Goal: Information Seeking & Learning: Learn about a topic

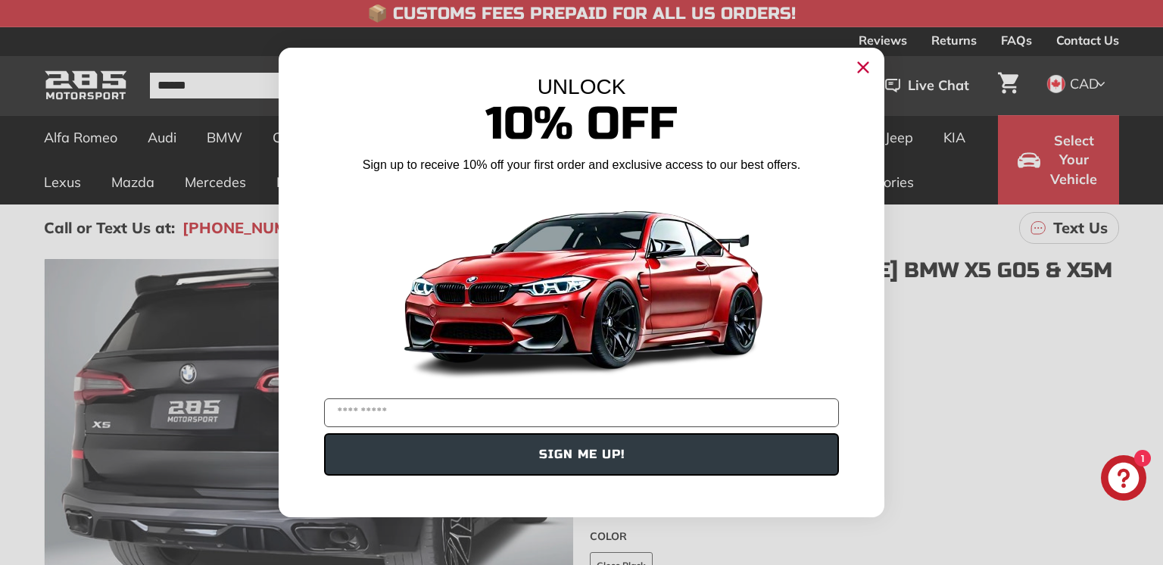
click at [861, 67] on icon "Close dialog" at bounding box center [863, 68] width 10 height 10
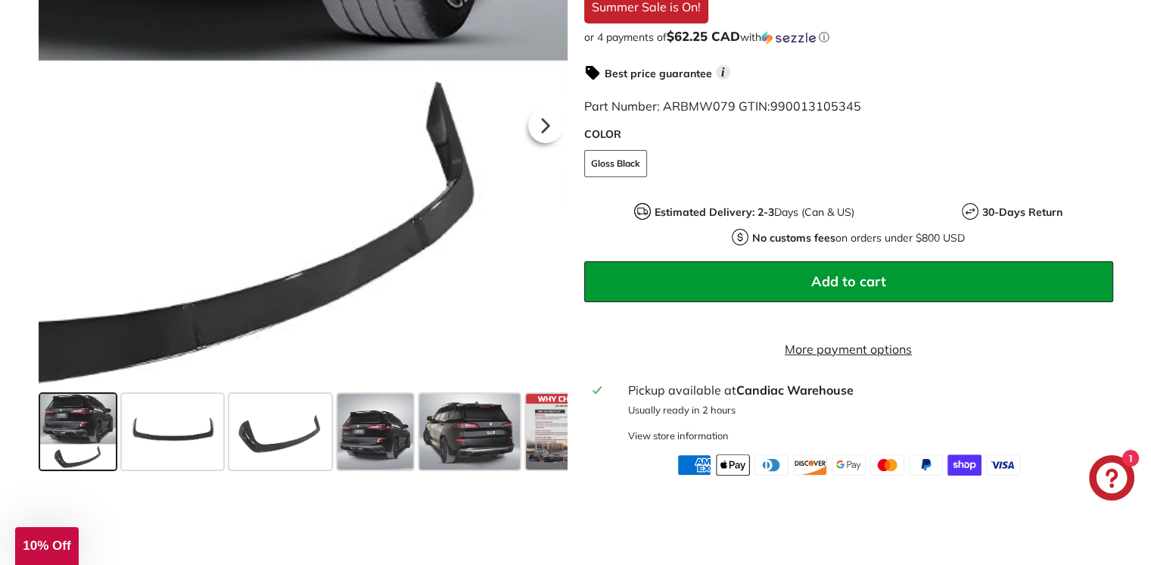
scroll to position [530, 0]
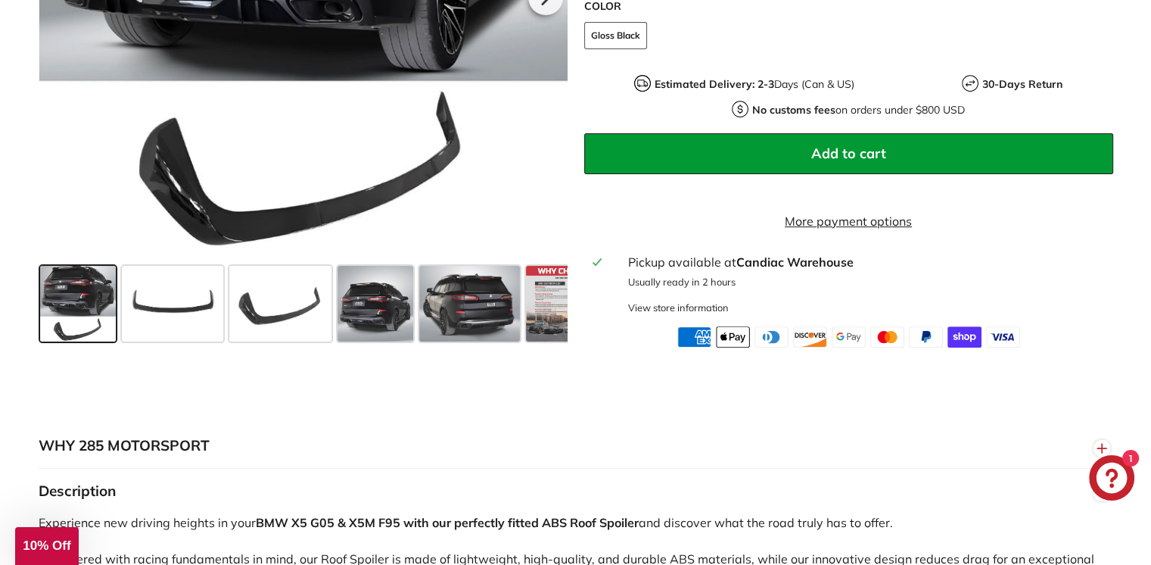
click at [86, 313] on span at bounding box center [78, 304] width 76 height 76
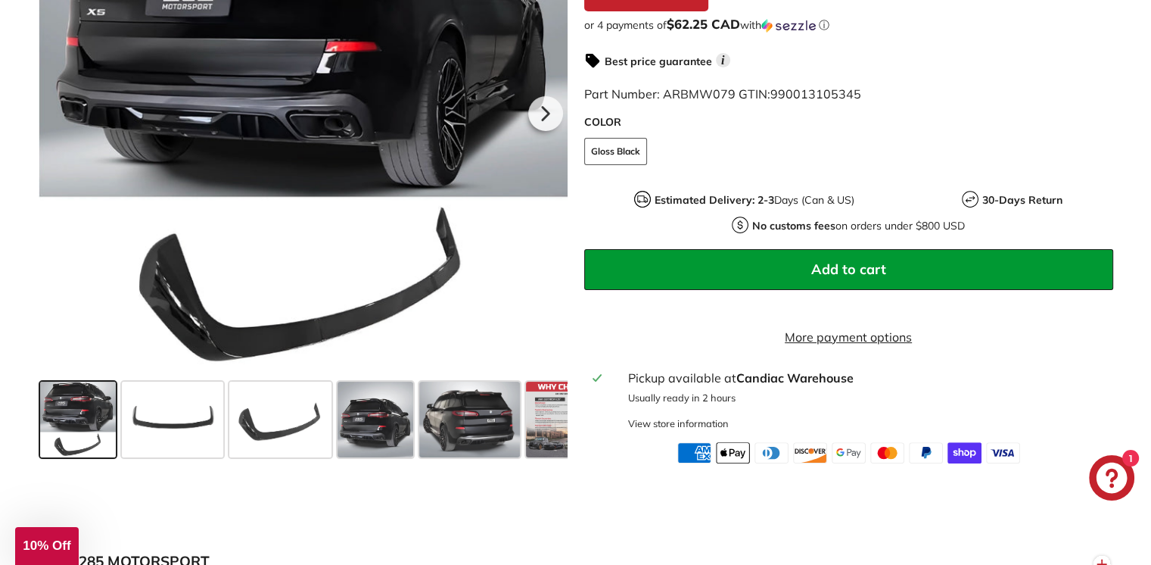
scroll to position [227, 0]
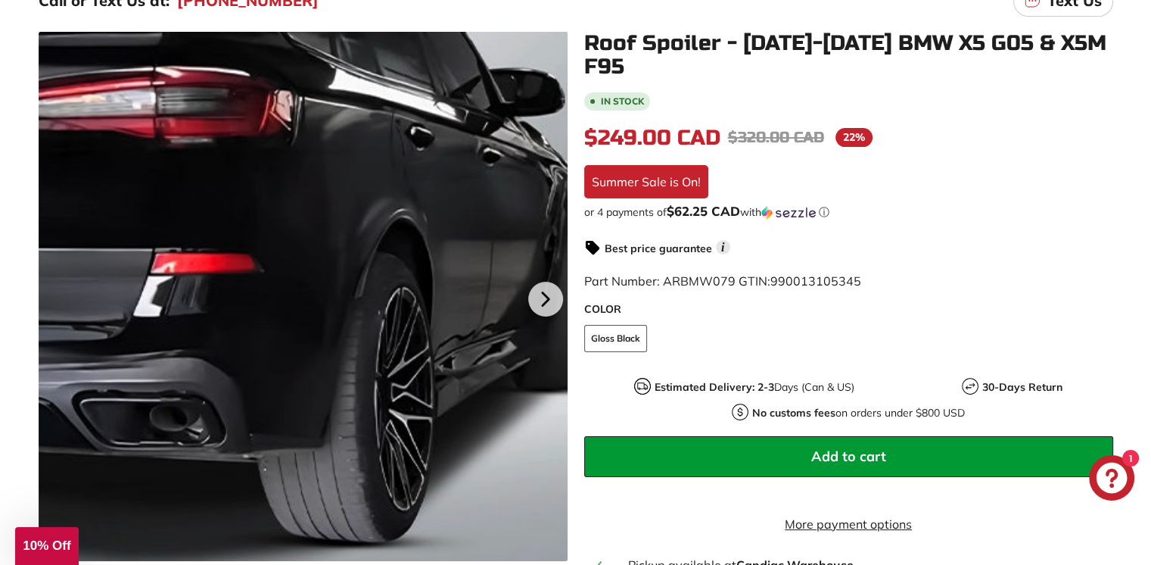
click at [499, 201] on div at bounding box center [303, 296] width 529 height 529
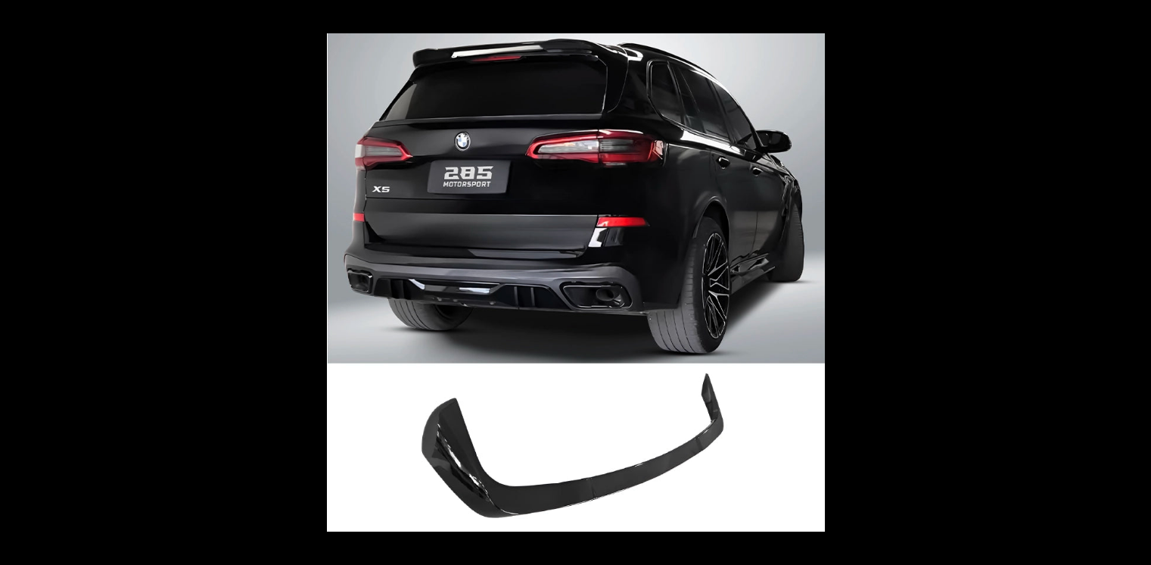
click at [1135, 279] on button at bounding box center [1124, 282] width 53 height 76
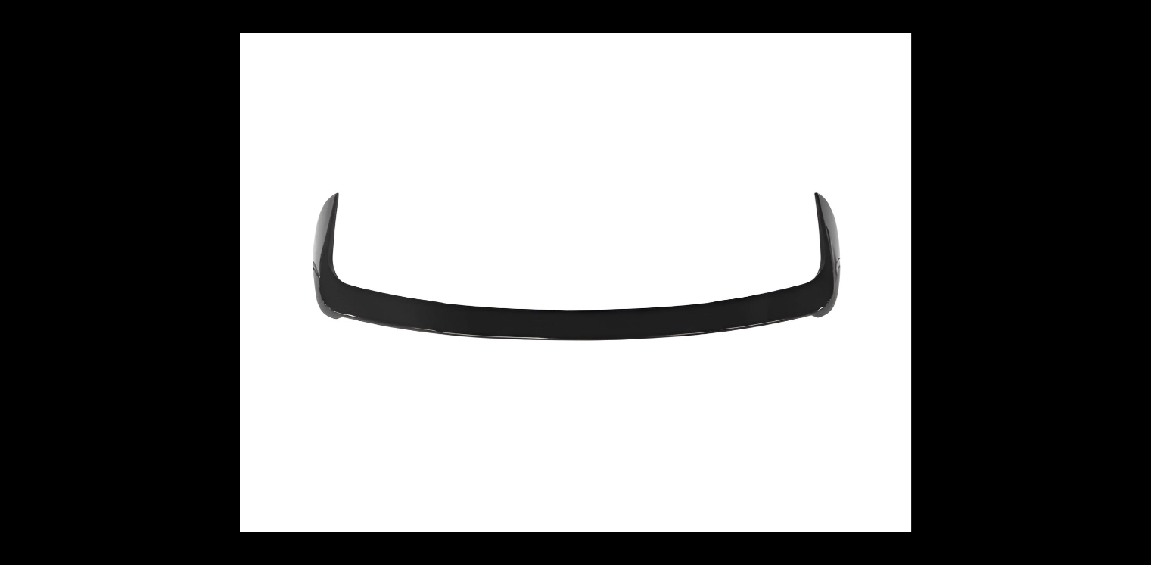
click at [1135, 279] on button at bounding box center [1124, 282] width 53 height 76
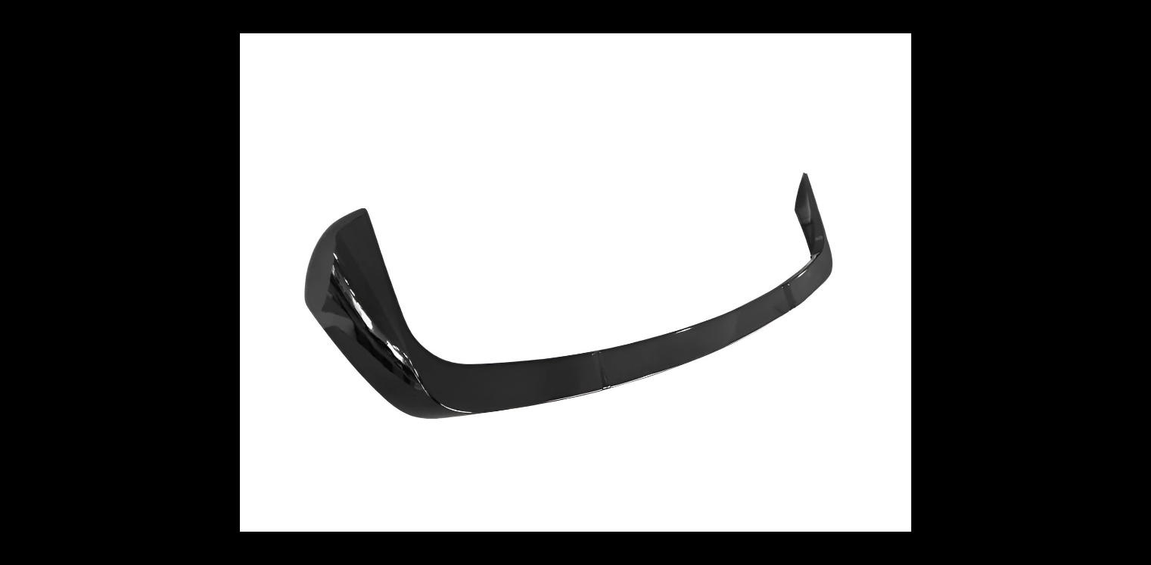
click at [1135, 279] on button at bounding box center [1124, 282] width 53 height 76
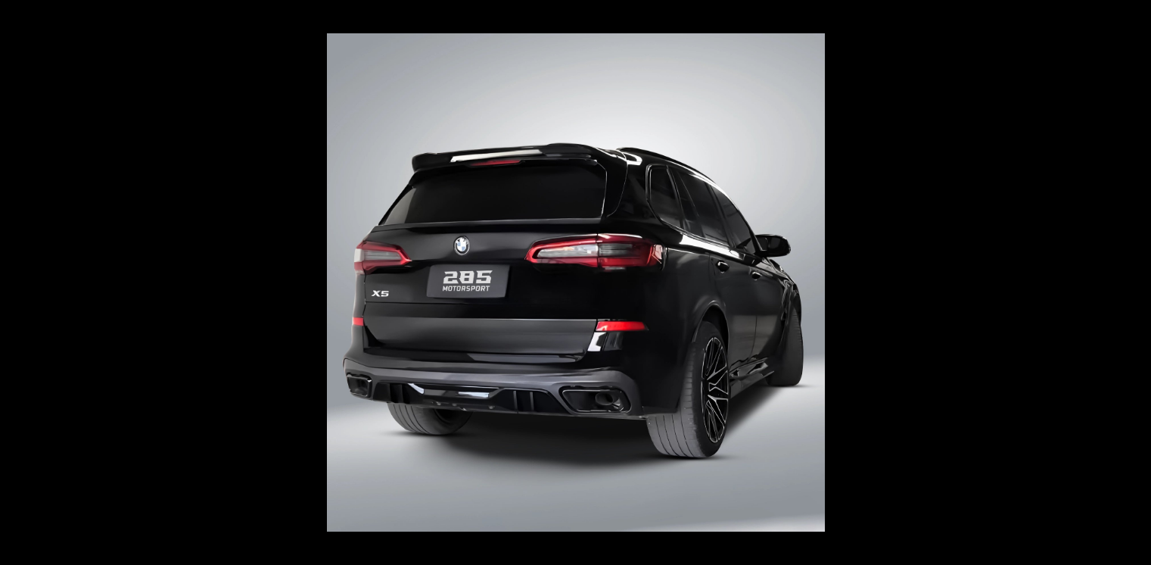
click at [1135, 279] on button at bounding box center [1124, 282] width 53 height 76
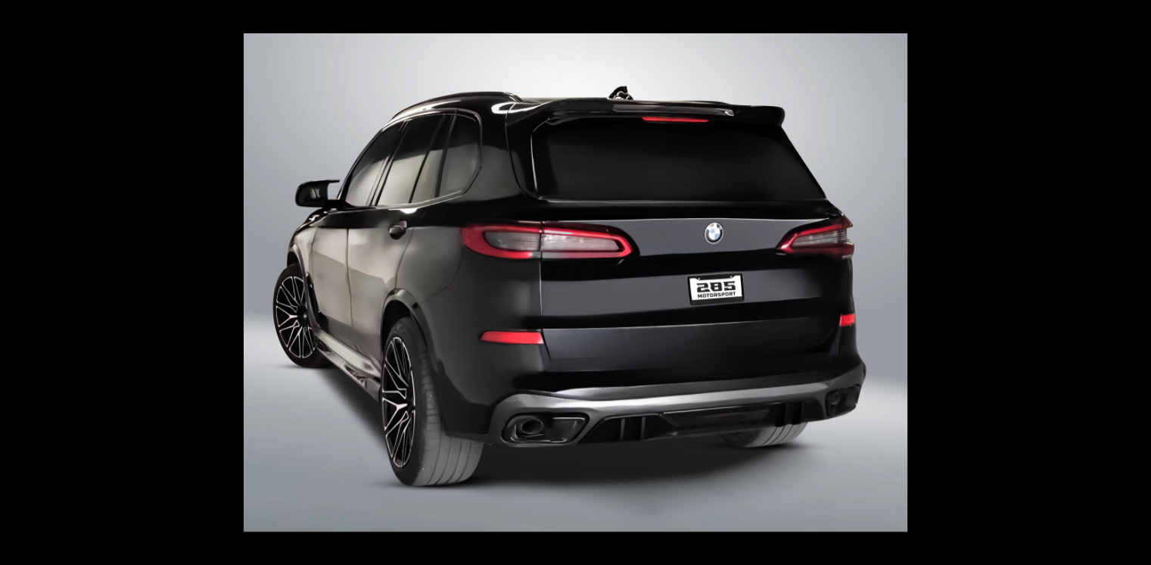
click at [1135, 279] on button at bounding box center [1124, 282] width 53 height 76
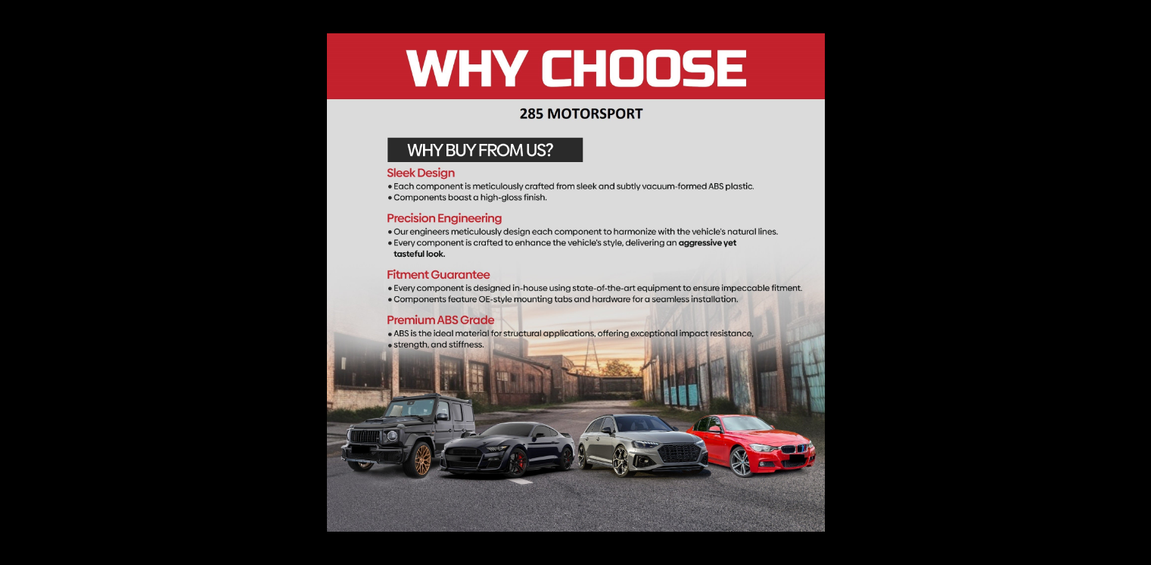
scroll to position [0, 37]
click at [1135, 279] on button at bounding box center [1124, 282] width 53 height 76
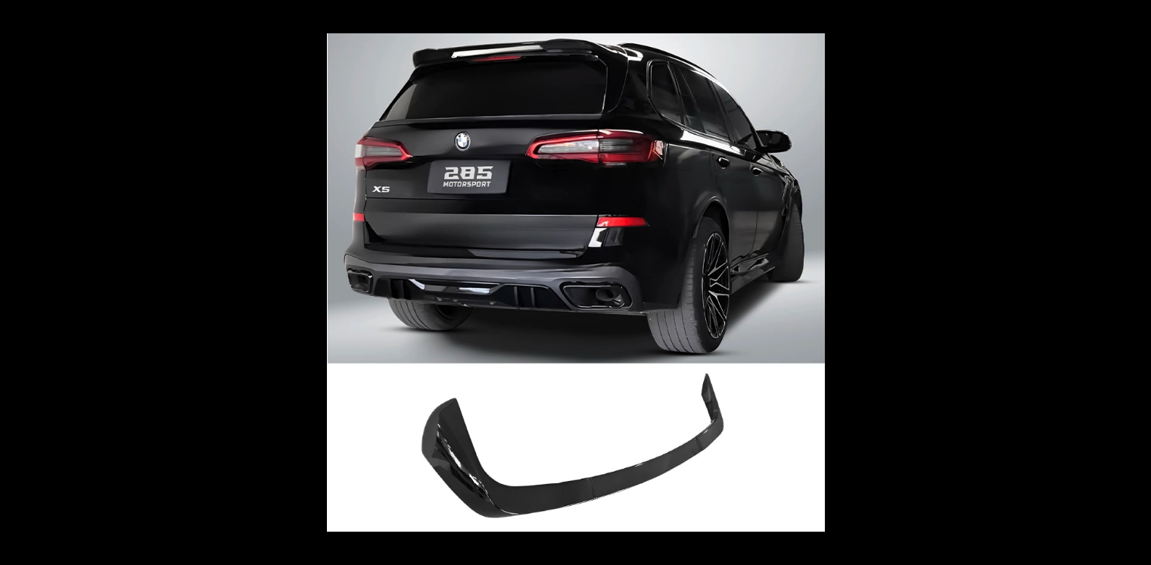
scroll to position [0, 0]
click at [1135, 279] on button at bounding box center [1124, 282] width 53 height 76
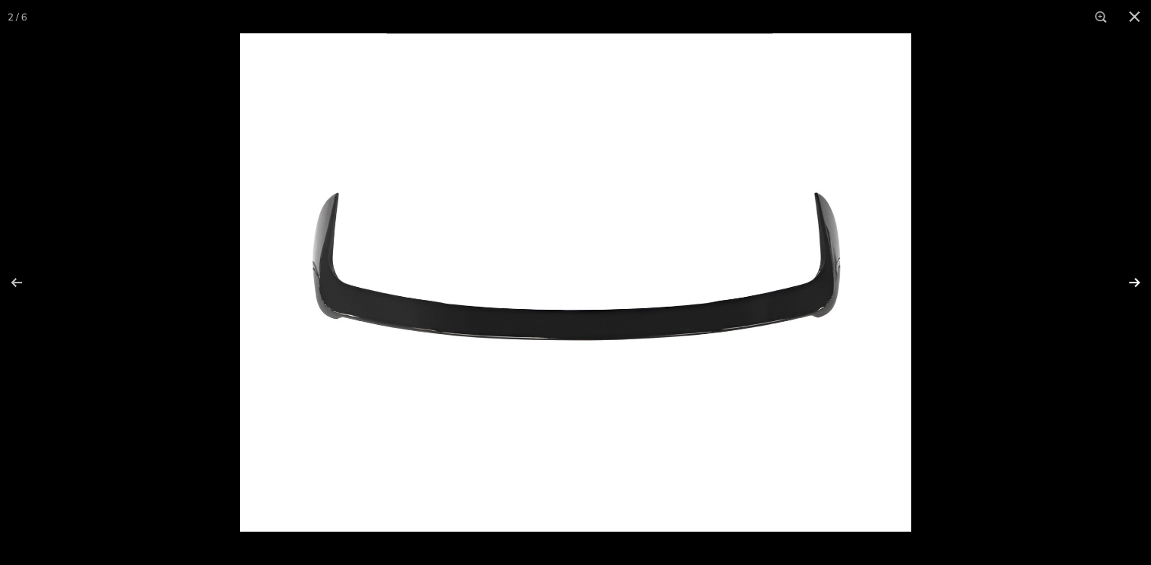
click at [1133, 279] on button at bounding box center [1124, 282] width 53 height 76
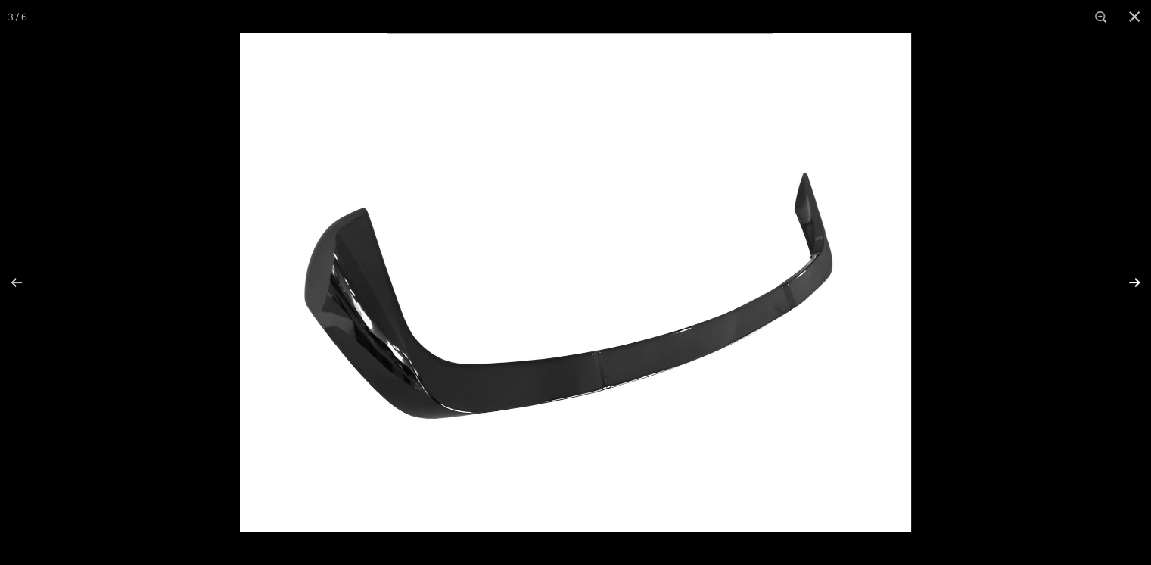
click at [1133, 279] on button at bounding box center [1124, 282] width 53 height 76
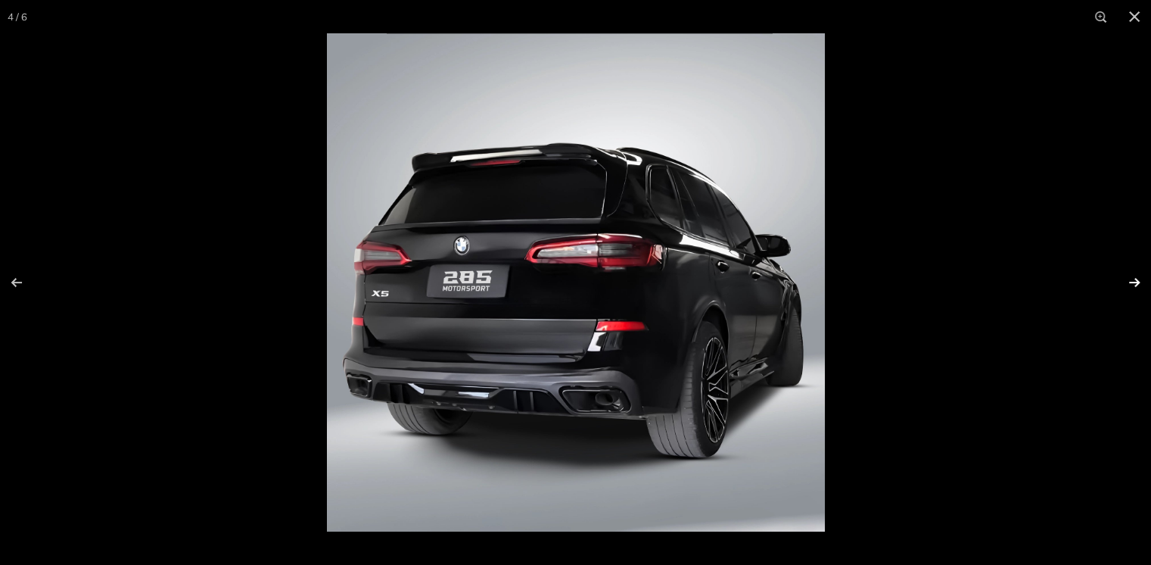
click at [1133, 279] on button at bounding box center [1124, 282] width 53 height 76
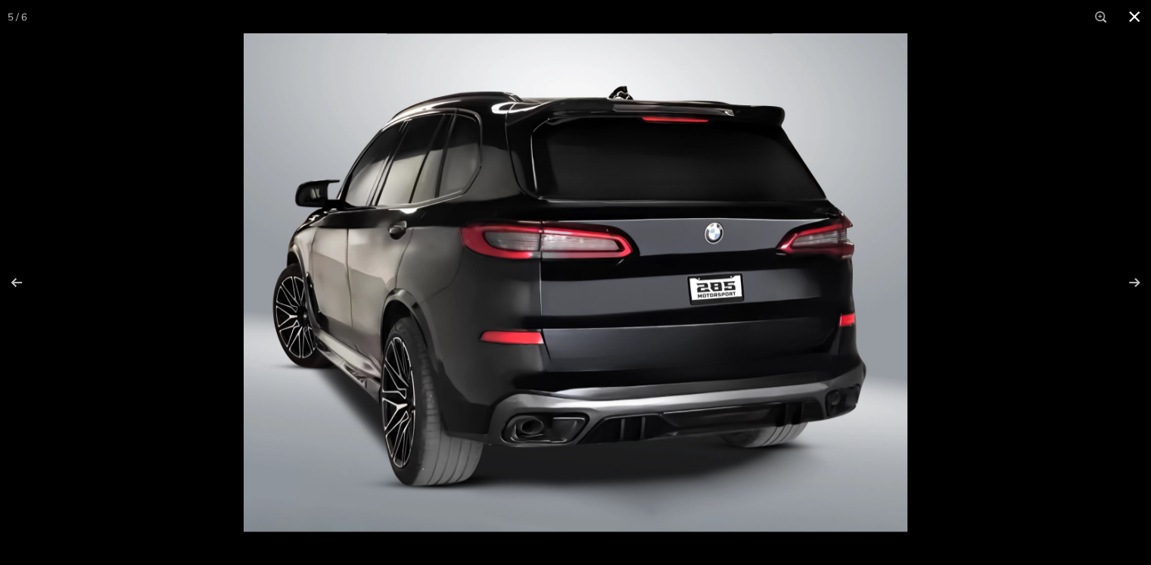
click at [1132, 11] on button at bounding box center [1134, 16] width 33 height 33
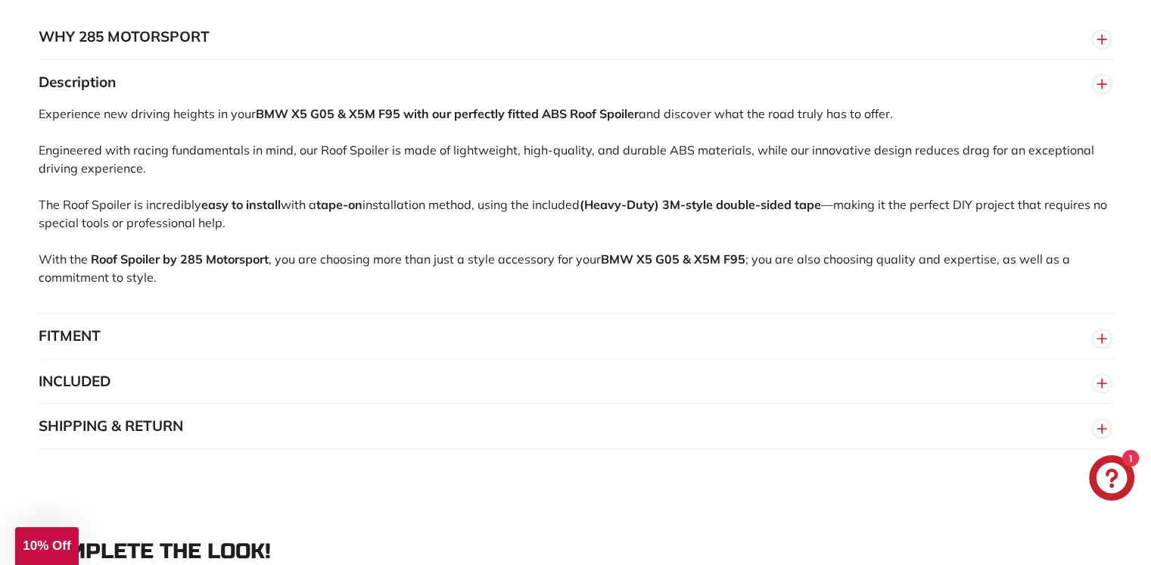
scroll to position [1060, 0]
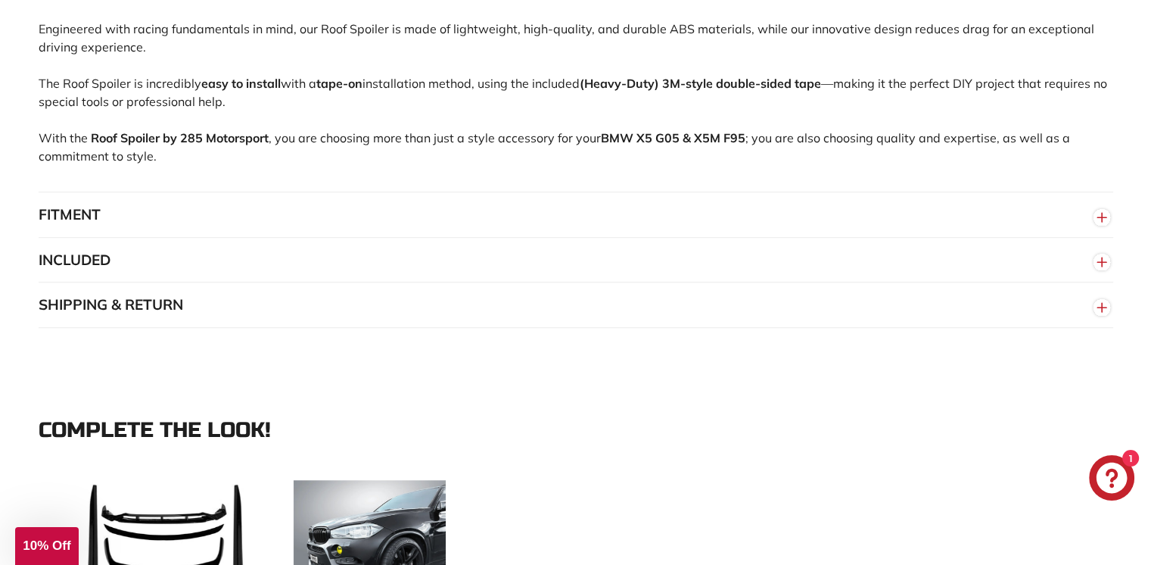
click at [100, 221] on button "FITMENT" at bounding box center [576, 214] width 1075 height 45
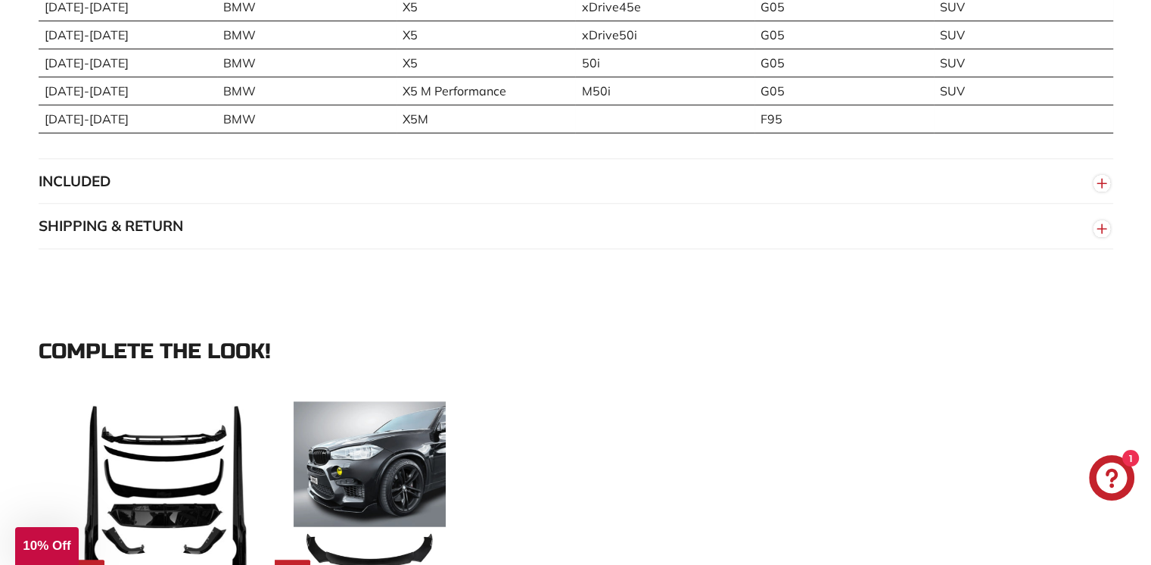
scroll to position [1363, 0]
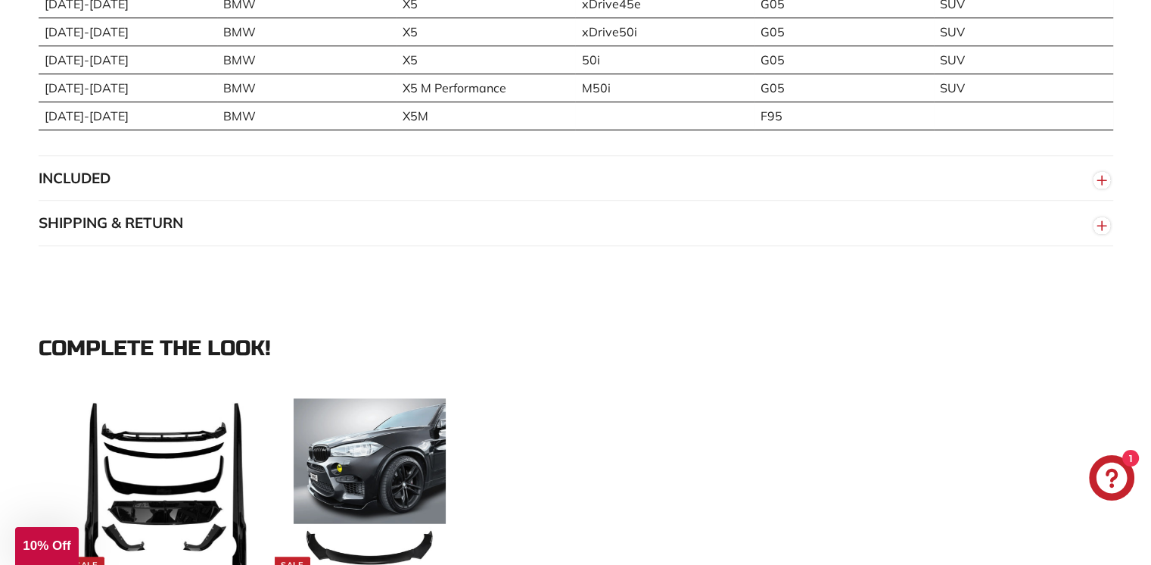
click at [120, 188] on button "INCLUDED" at bounding box center [576, 178] width 1075 height 45
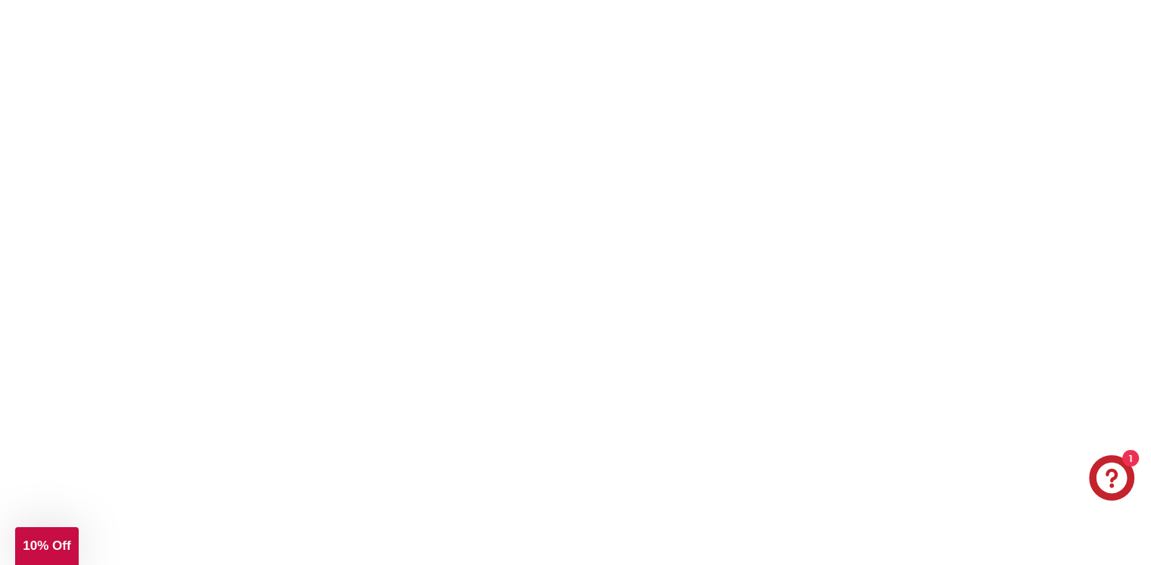
scroll to position [2271, 0]
